Goal: Task Accomplishment & Management: Manage account settings

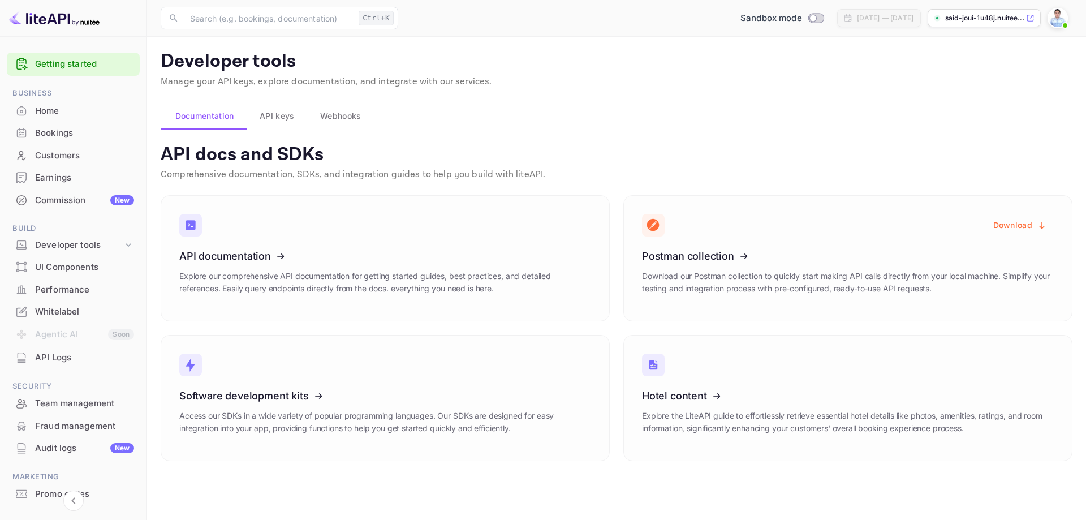
click at [57, 309] on div "Whitelabel" at bounding box center [84, 311] width 99 height 13
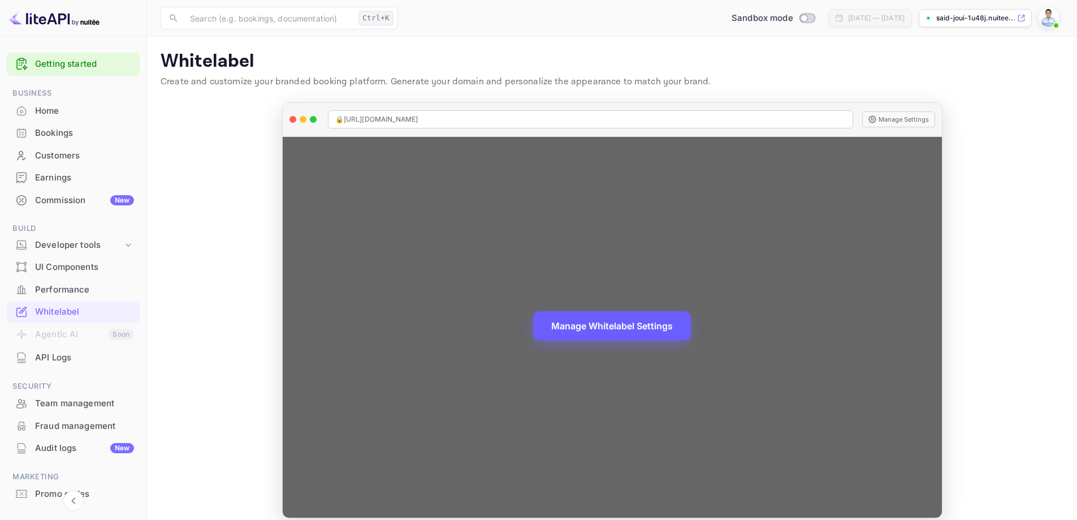
click at [619, 322] on button "Manage Whitelabel Settings" at bounding box center [612, 325] width 158 height 29
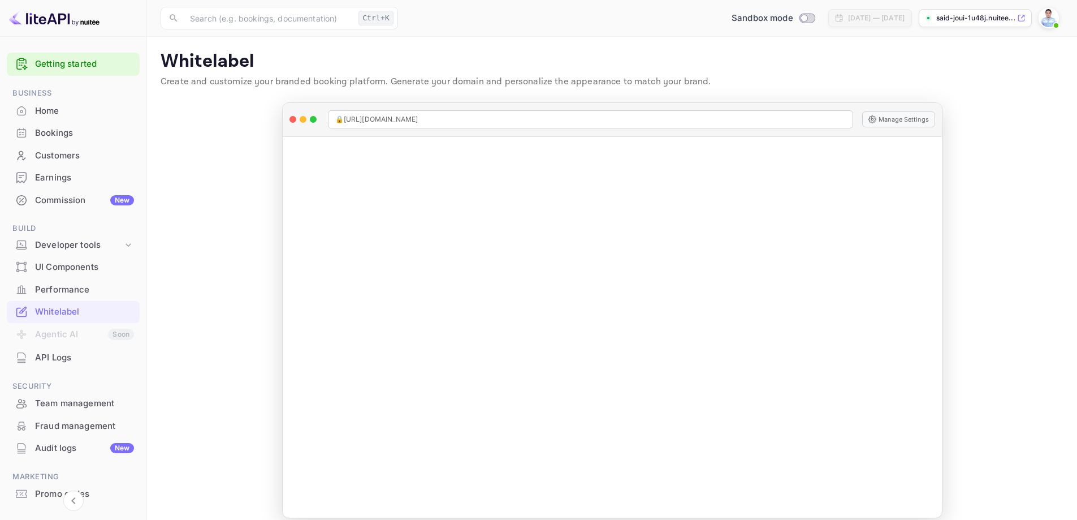
click at [58, 198] on div "Commission New" at bounding box center [84, 200] width 99 height 13
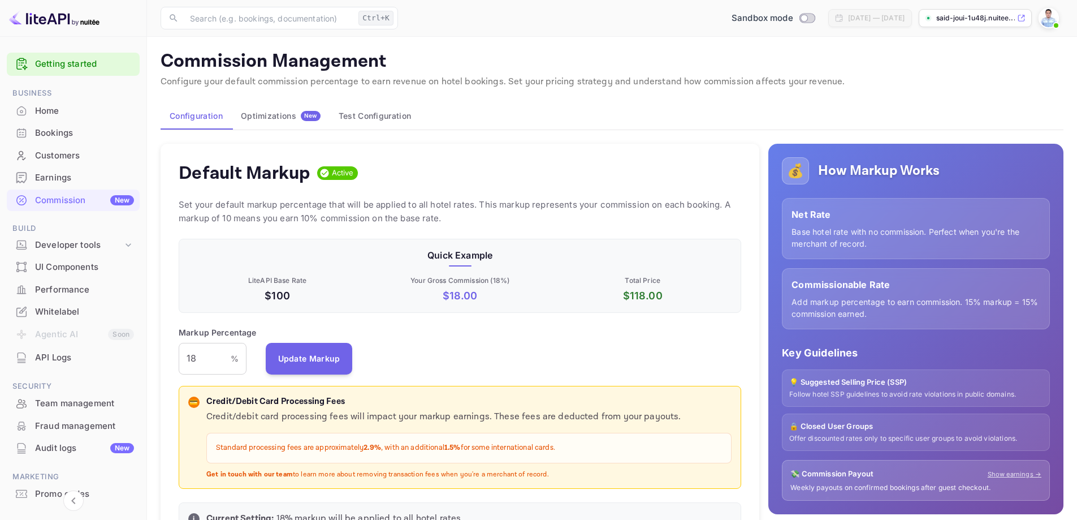
scroll to position [192, 555]
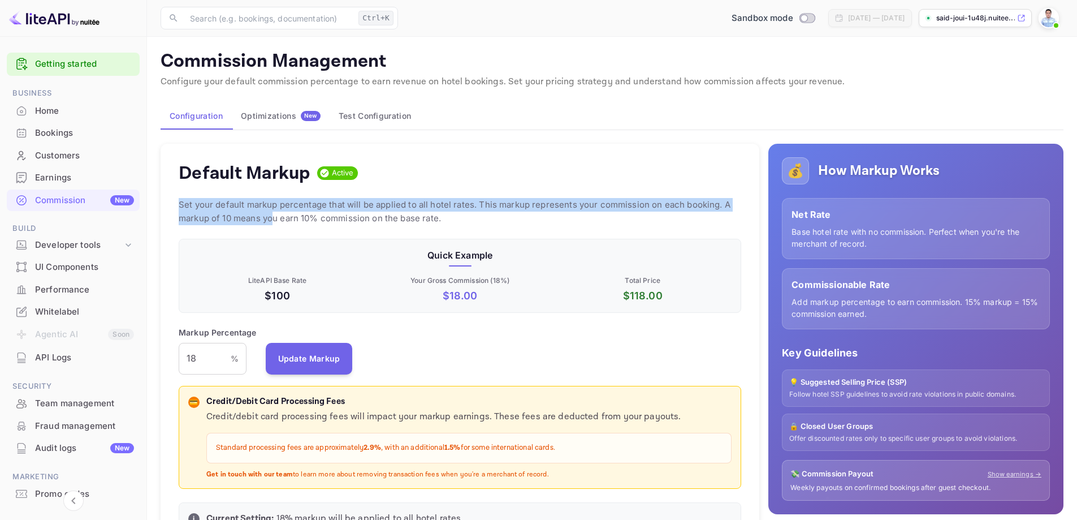
drag, startPoint x: 177, startPoint y: 204, endPoint x: 274, endPoint y: 221, distance: 98.7
click at [274, 221] on div "Default Markup Active Set your default markup percentage that will be applied t…" at bounding box center [460, 345] width 599 height 403
click at [239, 217] on p "Set your default markup percentage that will be applied to all hotel rates. Thi…" at bounding box center [460, 211] width 563 height 27
click at [211, 215] on p "Set your default markup percentage that will be applied to all hotel rates. Thi…" at bounding box center [460, 211] width 563 height 27
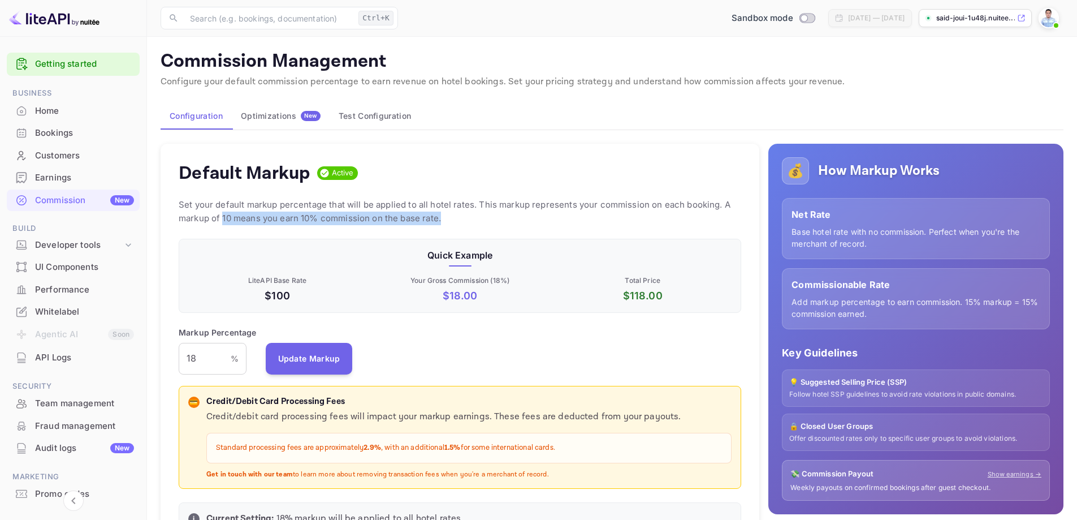
drag, startPoint x: 222, startPoint y: 218, endPoint x: 446, endPoint y: 217, distance: 223.3
click at [446, 217] on p "Set your default markup percentage that will be applied to all hotel rates. Thi…" at bounding box center [460, 211] width 563 height 27
copy p "10 means you earn 10% commission on the base rate."
click at [211, 220] on p "Set your default markup percentage that will be applied to all hotel rates. Thi…" at bounding box center [460, 211] width 563 height 27
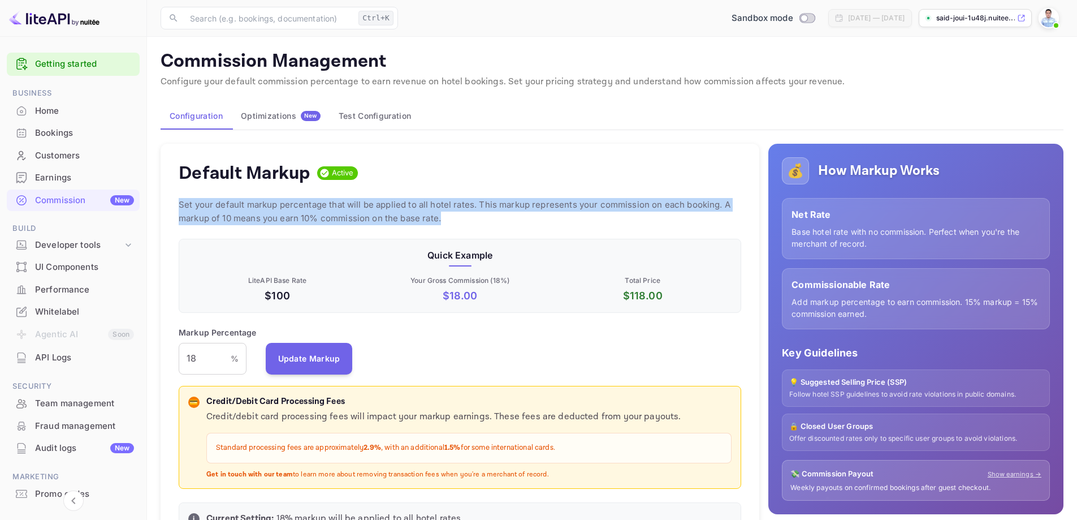
drag, startPoint x: 178, startPoint y: 201, endPoint x: 470, endPoint y: 218, distance: 292.2
click at [470, 218] on div "Default Markup Active Set your default markup percentage that will be applied t…" at bounding box center [460, 345] width 599 height 403
copy p "Set your default markup percentage that will be applied to all hotel rates. Thi…"
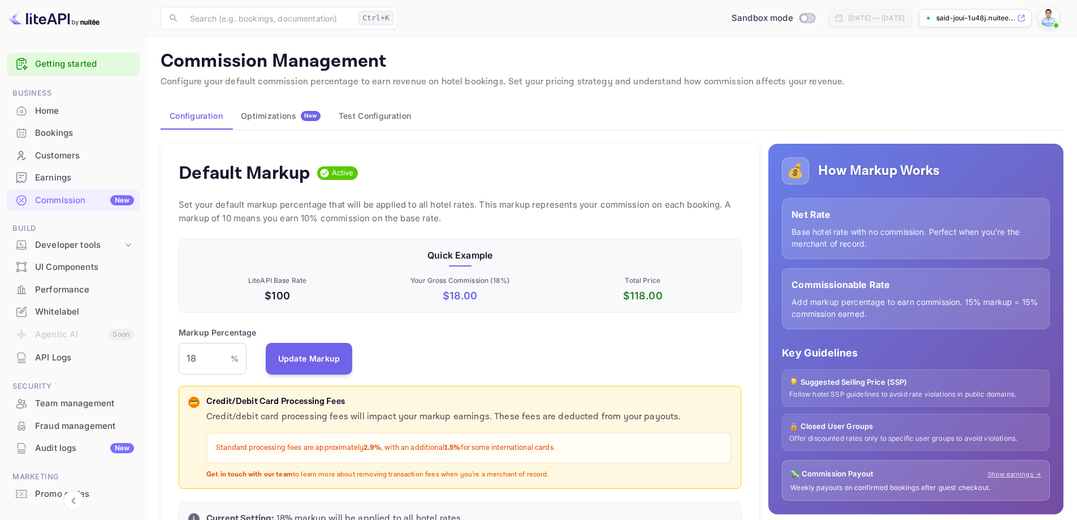
click at [560, 236] on div "Default Markup Active Set your default markup percentage that will be applied t…" at bounding box center [460, 345] width 599 height 403
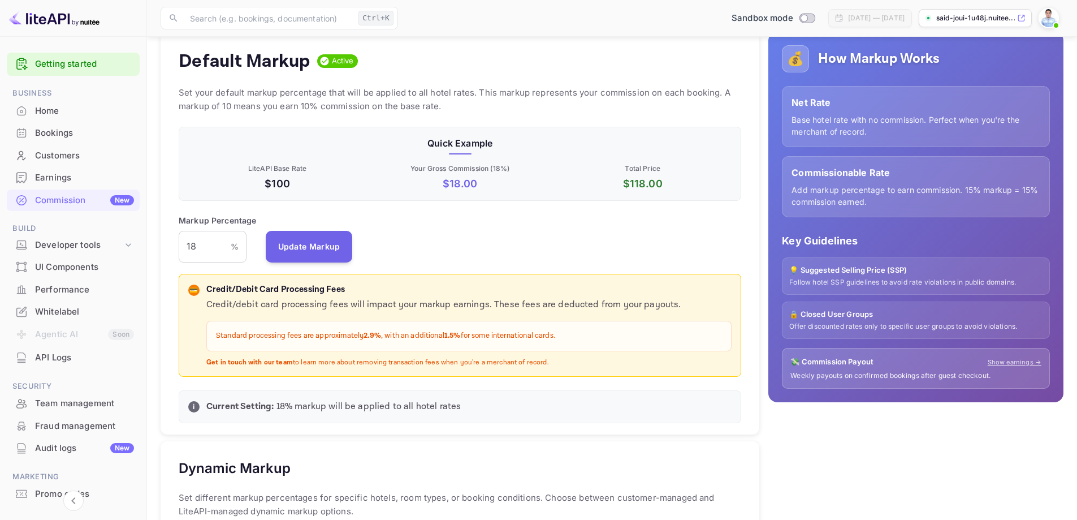
scroll to position [113, 0]
click at [210, 244] on input "18" at bounding box center [205, 246] width 52 height 32
drag, startPoint x: 625, startPoint y: 180, endPoint x: 673, endPoint y: 185, distance: 47.7
click at [673, 185] on p "$ 118.00" at bounding box center [643, 182] width 178 height 15
click at [675, 171] on p "Total Price" at bounding box center [643, 167] width 178 height 10
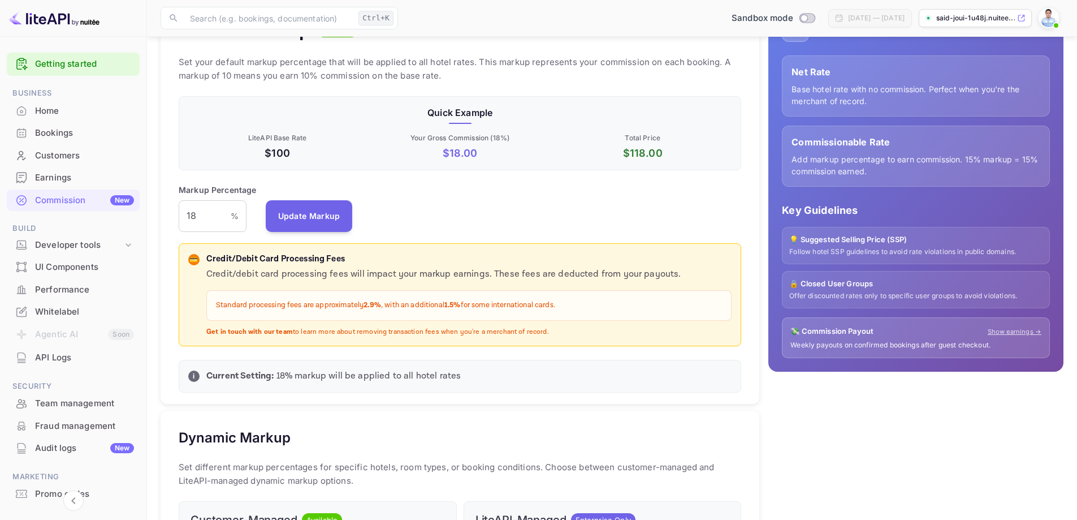
scroll to position [170, 0]
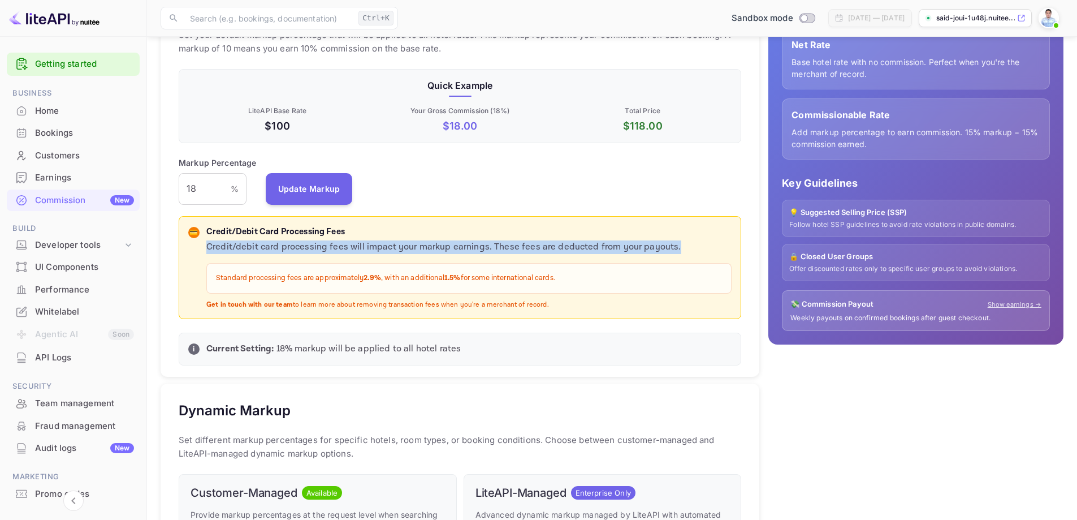
drag, startPoint x: 204, startPoint y: 245, endPoint x: 669, endPoint y: 248, distance: 465.9
click at [669, 248] on div "💳 Credit/Debit Card Processing Fees Credit/debit card processing fees will impa…" at bounding box center [459, 268] width 543 height 84
copy p "Credit/debit card processing fees will impact your markup earnings. These fees …"
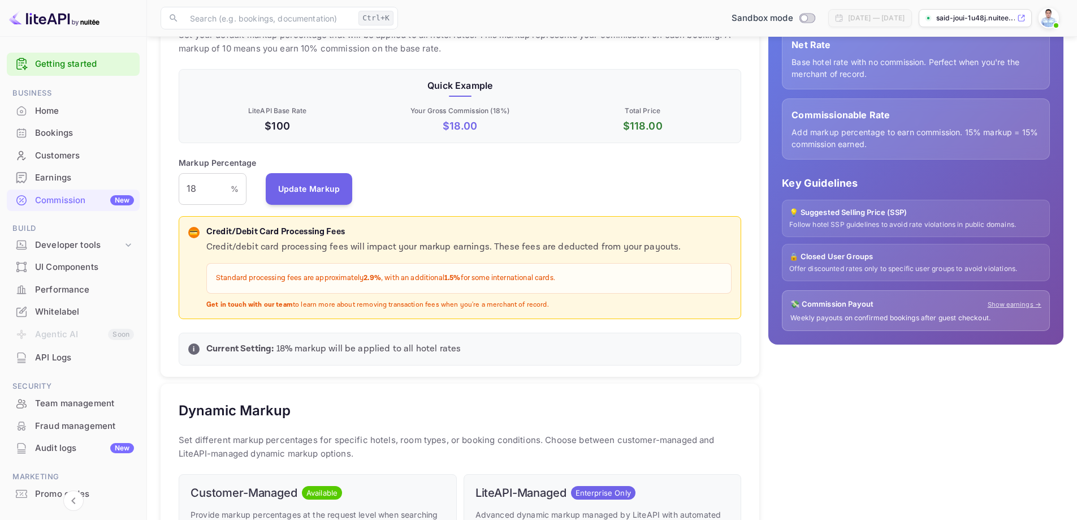
click at [286, 270] on div "Standard processing fees are approximately 2.9% , with an additional 1.5% for s…" at bounding box center [468, 278] width 525 height 31
drag, startPoint x: 215, startPoint y: 275, endPoint x: 585, endPoint y: 283, distance: 369.9
click at [585, 283] on div "Standard processing fees are approximately 2.9% , with an additional 1.5% for s…" at bounding box center [468, 278] width 525 height 31
click at [391, 307] on p "Get in touch with our team to learn more about removing transaction fees when y…" at bounding box center [468, 305] width 525 height 10
drag, startPoint x: 196, startPoint y: 302, endPoint x: 567, endPoint y: 310, distance: 370.4
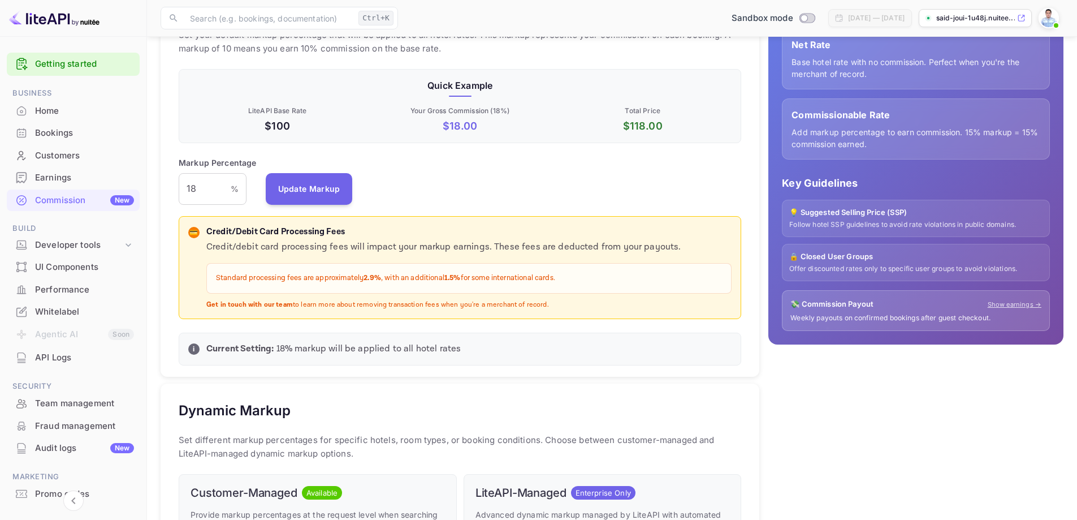
click at [567, 310] on div "💳 Credit/Debit Card Processing Fees Credit/debit card processing fees will impa…" at bounding box center [460, 267] width 563 height 103
copy p "Get in touch with our team to learn more about removing transaction fees when y…"
click at [331, 351] on p "Current Setting: 18 % markup will be applied to all hotel rates" at bounding box center [468, 349] width 525 height 14
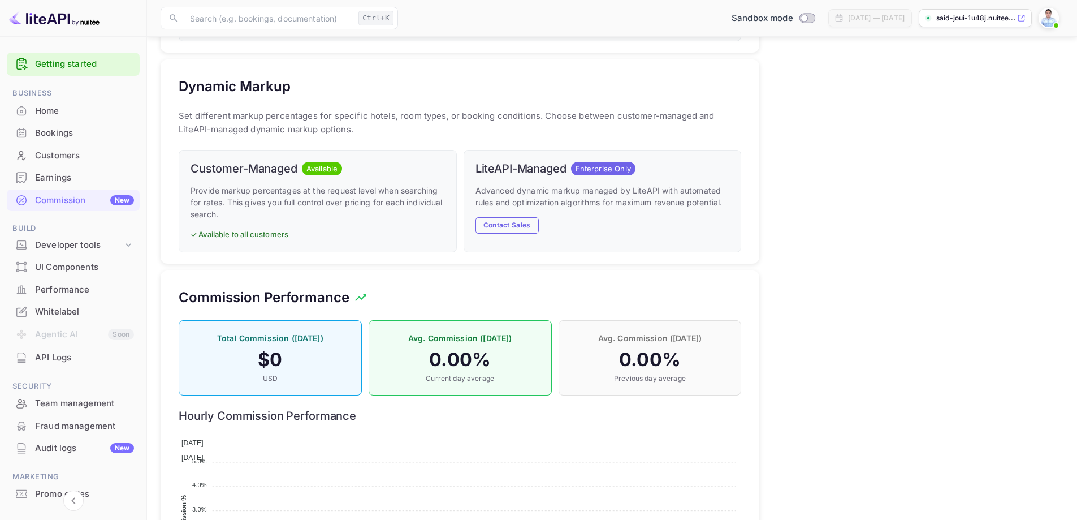
scroll to position [509, 0]
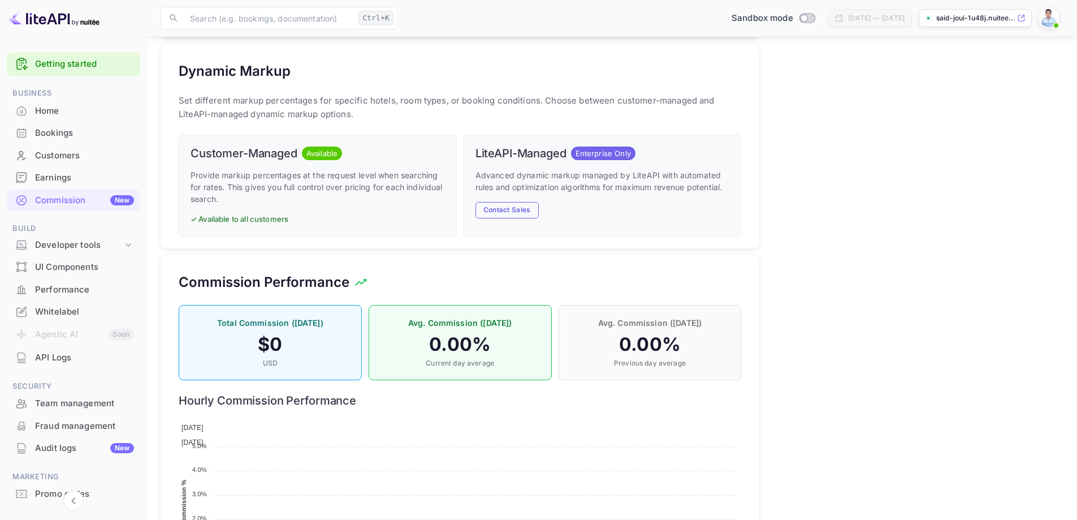
click at [292, 179] on p "Provide markup percentages at the request level when searching for rates. This …" at bounding box center [318, 187] width 254 height 36
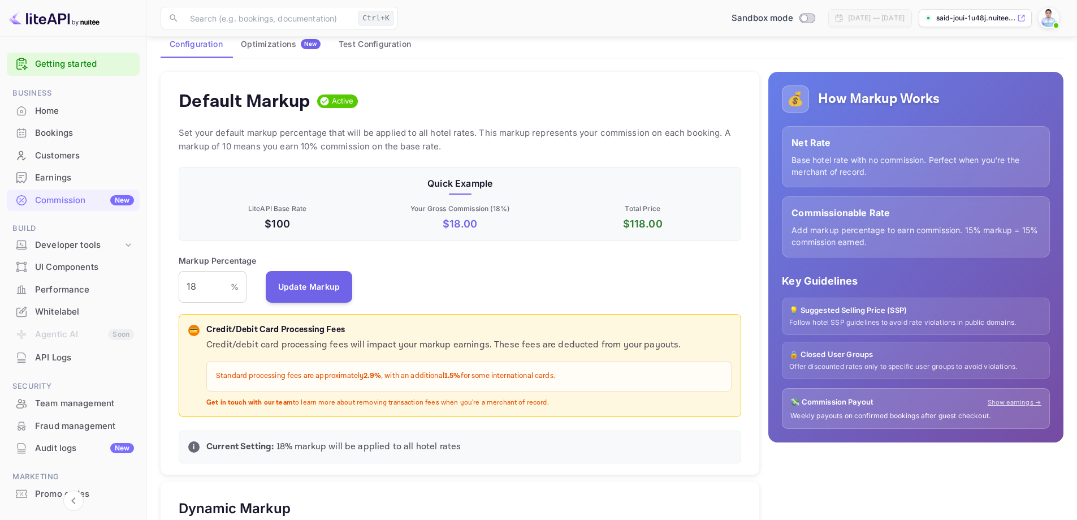
scroll to position [50, 0]
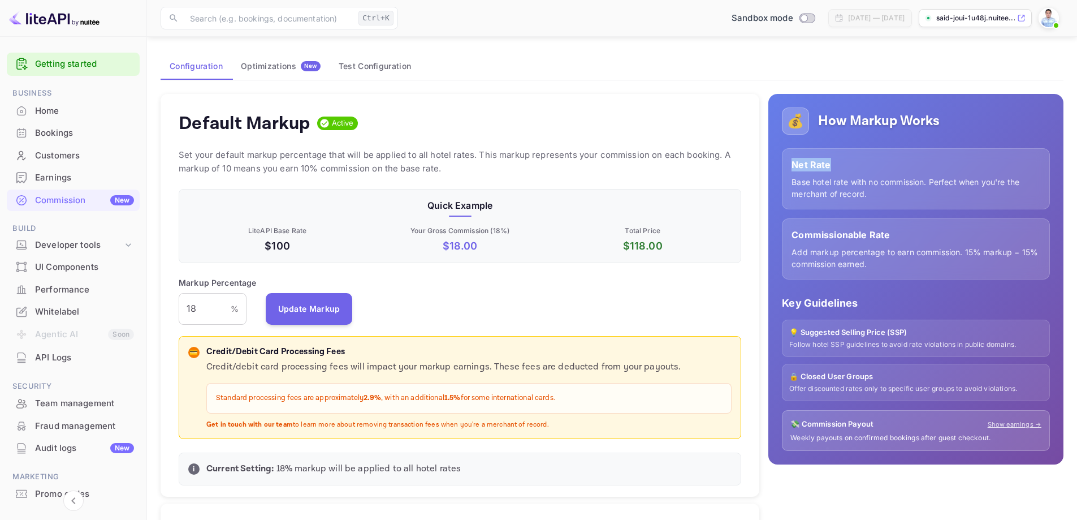
drag, startPoint x: 794, startPoint y: 166, endPoint x: 830, endPoint y: 169, distance: 36.3
click at [830, 169] on p "Net Rate" at bounding box center [916, 165] width 249 height 14
click at [807, 187] on p "Base hotel rate with no commission. Perfect when you're the merchant of record." at bounding box center [916, 188] width 249 height 24
drag, startPoint x: 792, startPoint y: 182, endPoint x: 832, endPoint y: 184, distance: 40.2
click at [832, 184] on p "Base hotel rate with no commission. Perfect when you're the merchant of record." at bounding box center [916, 188] width 249 height 24
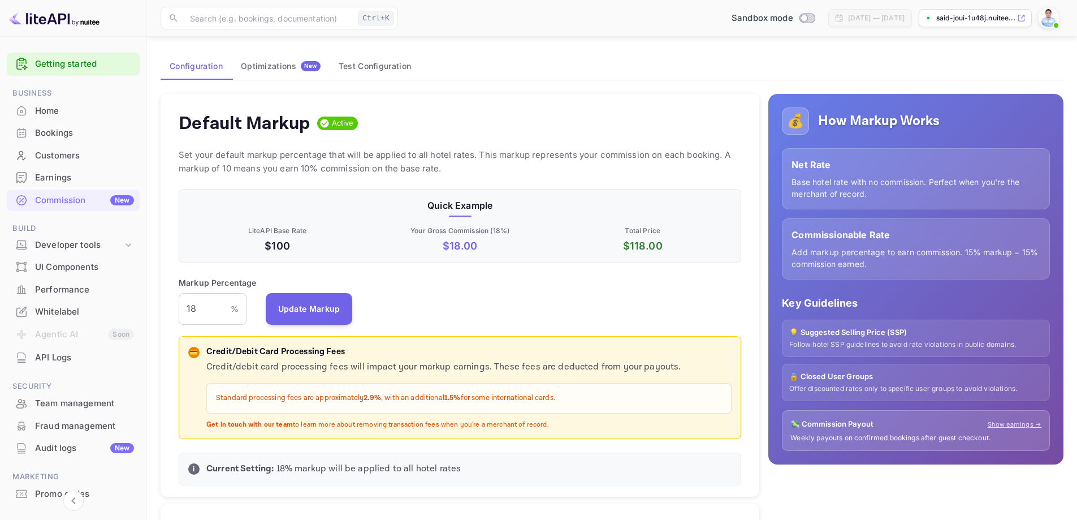
click at [806, 167] on p "Net Rate" at bounding box center [916, 165] width 249 height 14
drag, startPoint x: 788, startPoint y: 163, endPoint x: 873, endPoint y: 198, distance: 91.6
click at [873, 198] on div "Net Rate Base hotel rate with no commission. Perfect when you're the merchant o…" at bounding box center [916, 178] width 268 height 61
copy div "Net Rate Base hotel rate with no commission. Perfect when you're the merchant o…"
click at [861, 222] on div "Commissionable Rate Add markup percentage to earn commission. 15% markup = 15% …" at bounding box center [916, 248] width 268 height 61
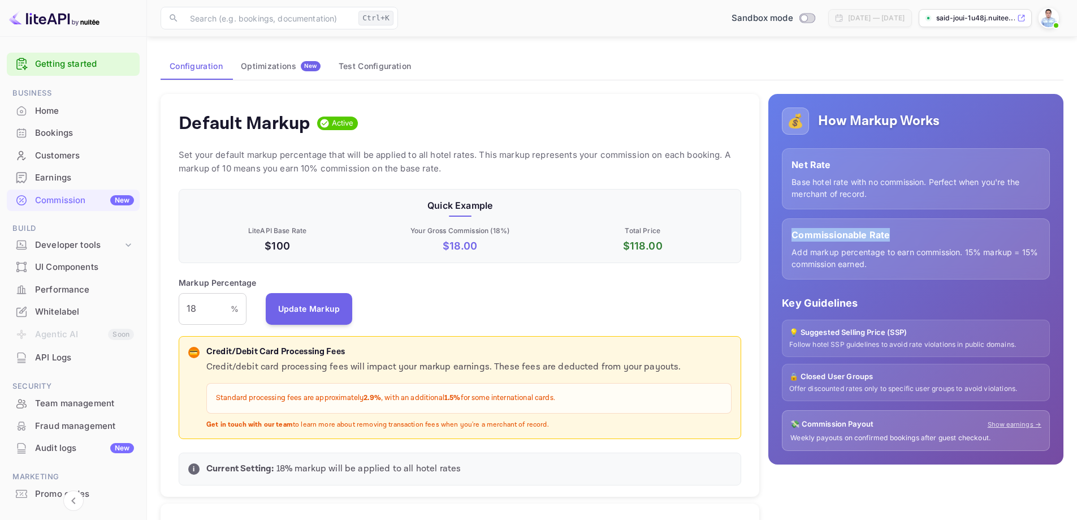
drag, startPoint x: 790, startPoint y: 236, endPoint x: 892, endPoint y: 237, distance: 101.8
click at [892, 237] on div "Commissionable Rate Add markup percentage to earn commission. 15% markup = 15% …" at bounding box center [916, 248] width 268 height 61
copy p "Commissionable Rate"
click at [943, 251] on p "Add markup percentage to earn commission. 15% markup = 15% commission earned." at bounding box center [916, 258] width 249 height 24
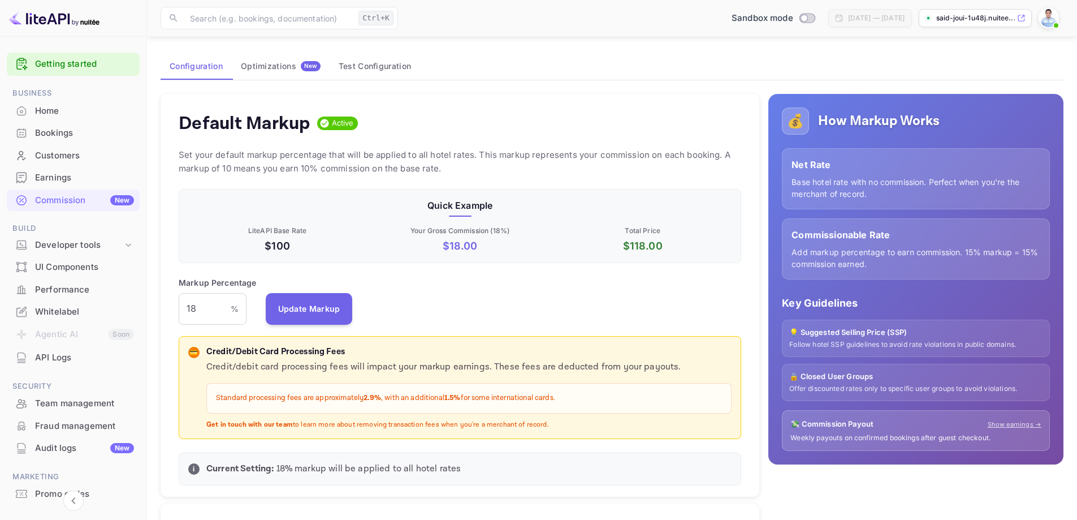
click at [987, 251] on p "Add markup percentage to earn commission. 15% markup = 15% commission earned." at bounding box center [916, 258] width 249 height 24
drag, startPoint x: 790, startPoint y: 235, endPoint x: 883, endPoint y: 269, distance: 98.7
click at [883, 269] on div "Commissionable Rate Add markup percentage to earn commission. 15% markup = 15% …" at bounding box center [916, 248] width 268 height 61
copy div "Commissionable Rate Add markup percentage to earn commission. 15% markup = 15% …"
click at [215, 309] on input "18" at bounding box center [205, 309] width 52 height 32
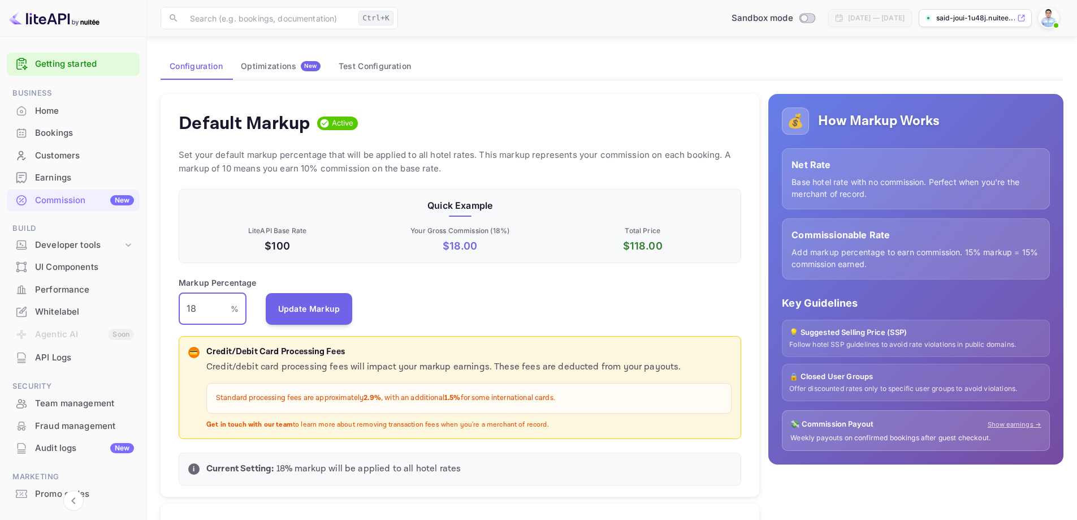
drag, startPoint x: 196, startPoint y: 305, endPoint x: 170, endPoint y: 305, distance: 26.0
click at [171, 305] on div "Default Markup Active Set your default markup percentage that will be applied t…" at bounding box center [460, 295] width 599 height 403
click at [300, 307] on button "Update Markup" at bounding box center [309, 308] width 87 height 32
click at [183, 306] on input "25" at bounding box center [205, 309] width 52 height 32
type input "1"
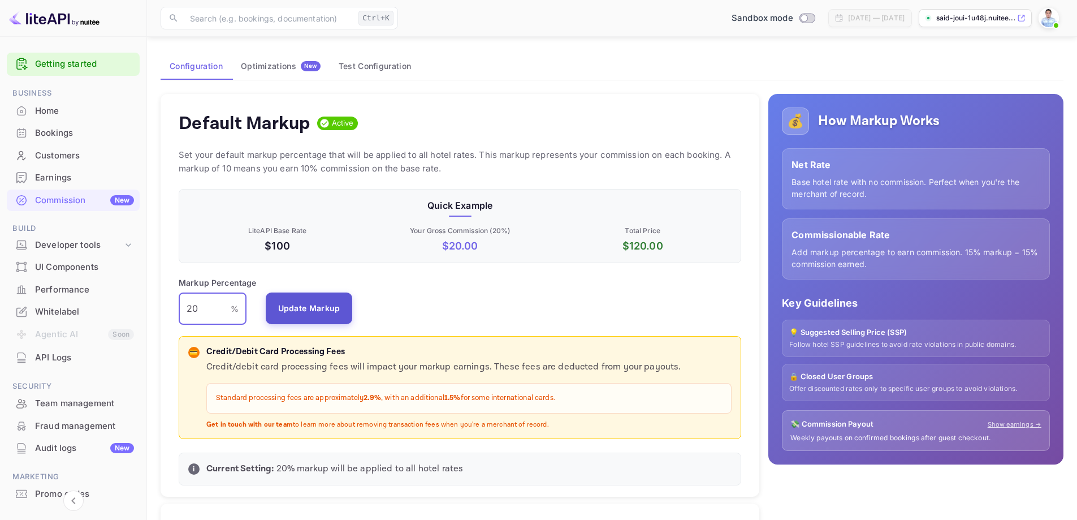
click at [303, 301] on button "Update Markup" at bounding box center [309, 308] width 87 height 32
click at [301, 307] on button "Update Markup" at bounding box center [309, 308] width 87 height 32
drag, startPoint x: 201, startPoint y: 309, endPoint x: 150, endPoint y: 306, distance: 50.4
type input "18"
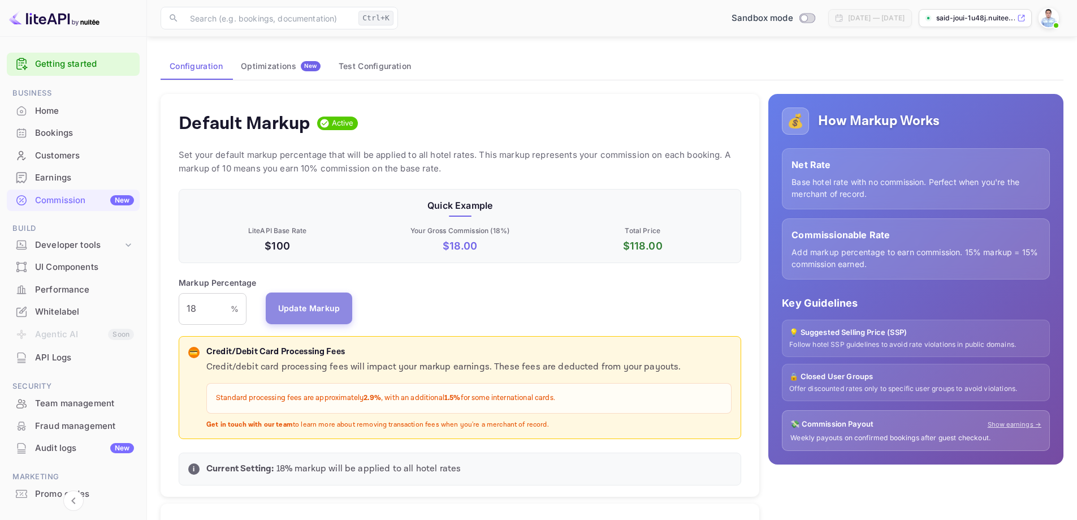
click at [314, 312] on button "Update Markup" at bounding box center [309, 308] width 87 height 32
drag, startPoint x: 802, startPoint y: 421, endPoint x: 876, endPoint y: 426, distance: 74.2
click at [876, 426] on div "💸 Commission Payout Show earnings →" at bounding box center [915, 423] width 251 height 11
click at [825, 439] on p "Weekly payouts on confirmed bookings after guest checkout." at bounding box center [915, 438] width 251 height 10
drag, startPoint x: 788, startPoint y: 438, endPoint x: 990, endPoint y: 442, distance: 202.5
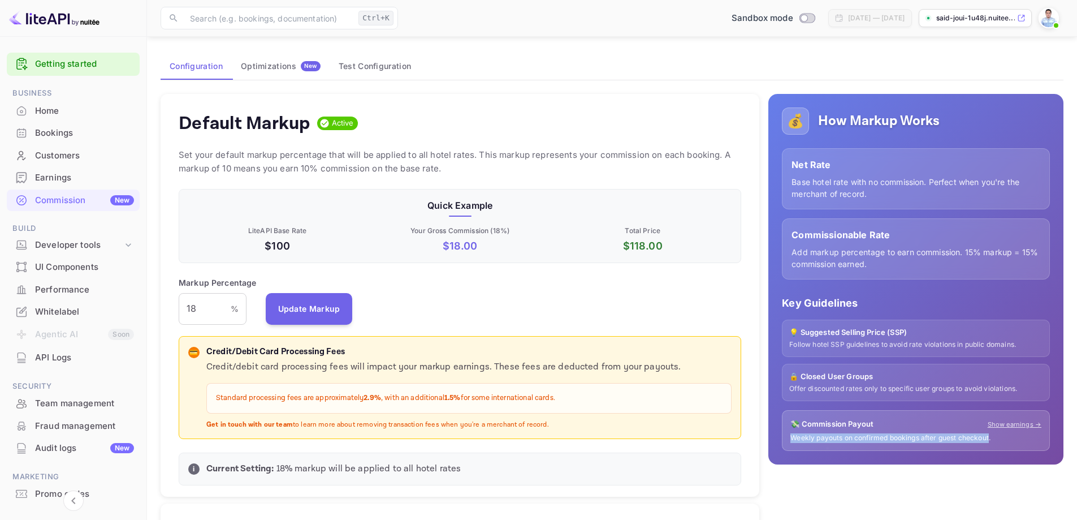
click at [990, 442] on div "💸 Commission Payout Show earnings → Weekly payouts on confirmed bookings after …" at bounding box center [916, 430] width 268 height 41
click at [1006, 423] on link "Show earnings →" at bounding box center [1015, 425] width 54 height 10
click at [807, 378] on p "🔒 Closed User Groups" at bounding box center [915, 376] width 253 height 11
